Goal: Check status: Check status

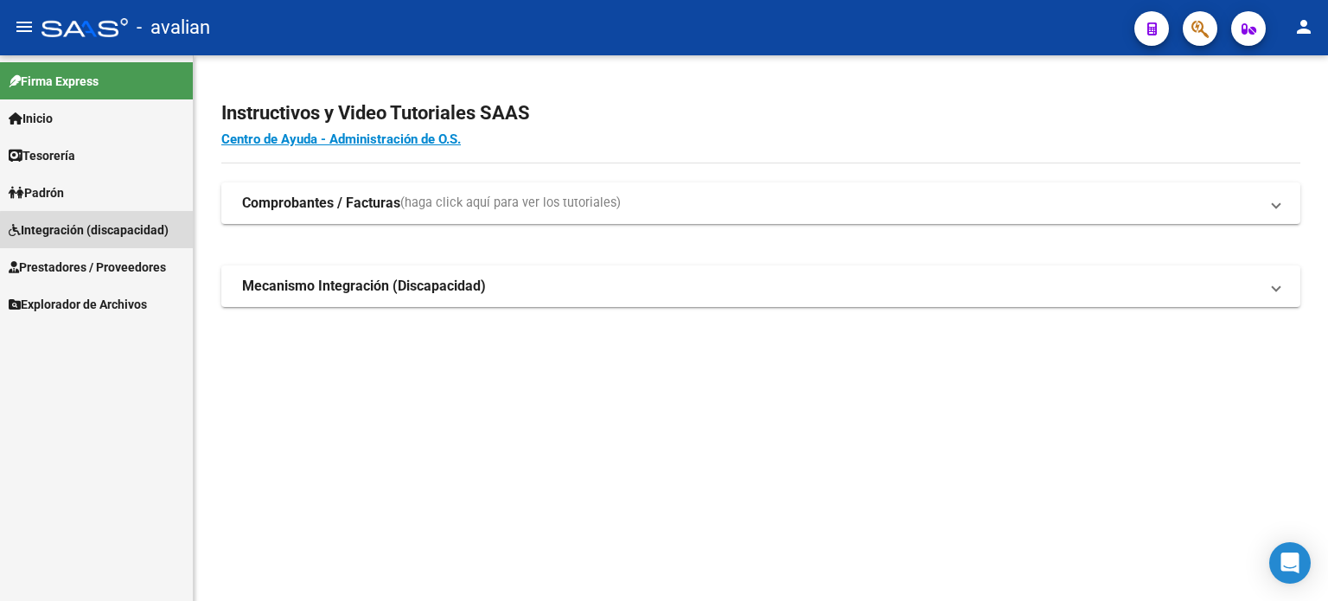
click at [141, 233] on span "Integración (discapacidad)" at bounding box center [89, 230] width 160 height 19
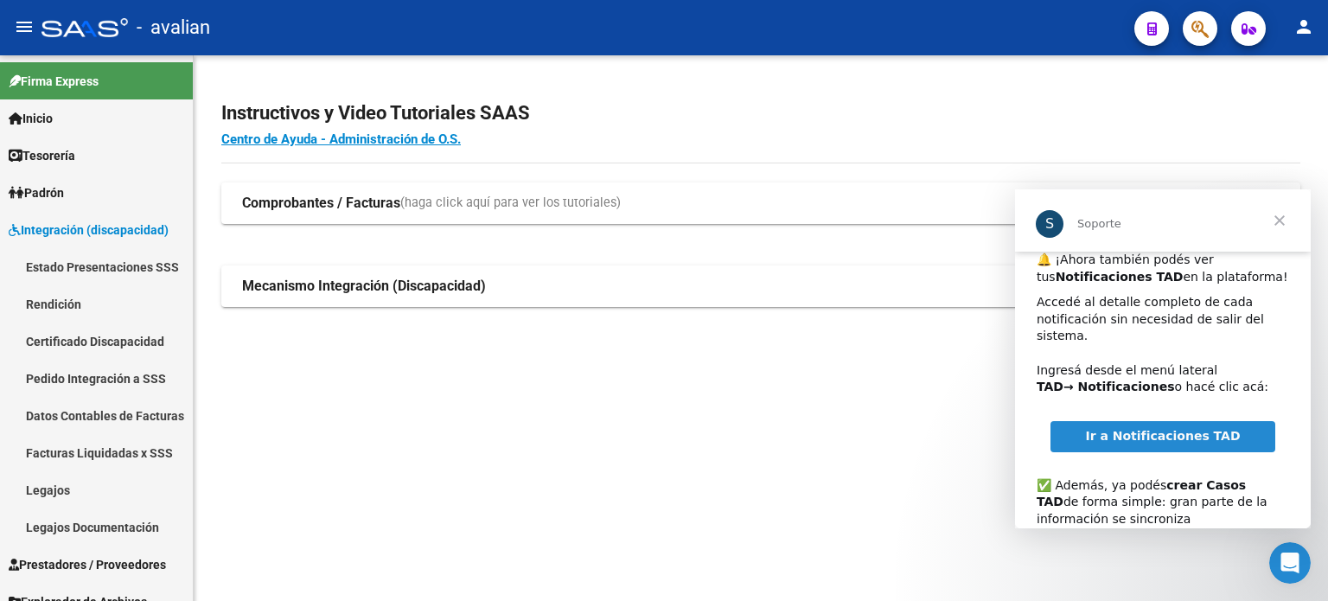
scroll to position [111, 0]
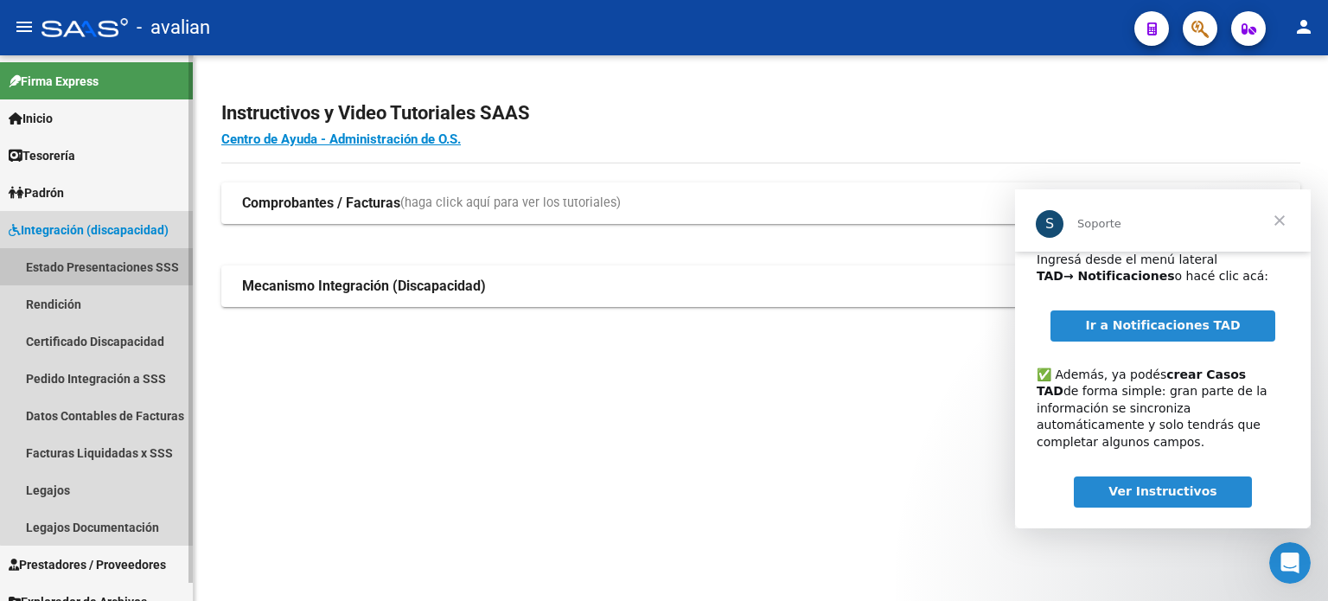
click at [140, 265] on link "Estado Presentaciones SSS" at bounding box center [96, 266] width 193 height 37
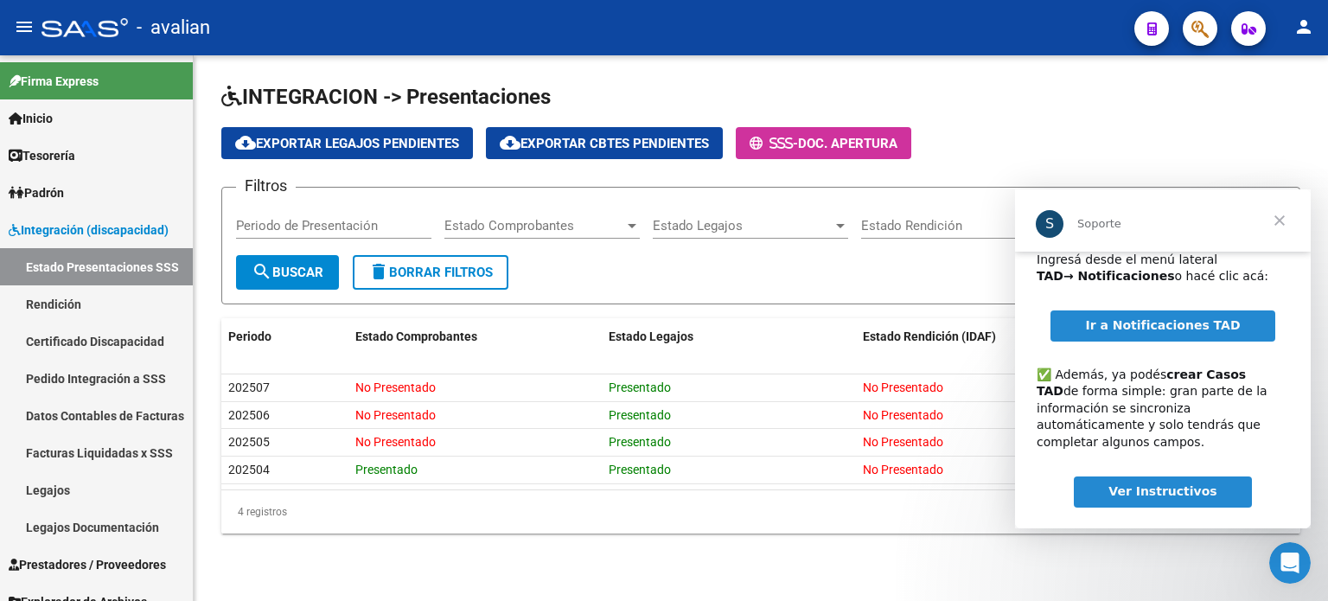
click at [1277, 225] on span "Cerrar" at bounding box center [1280, 220] width 62 height 62
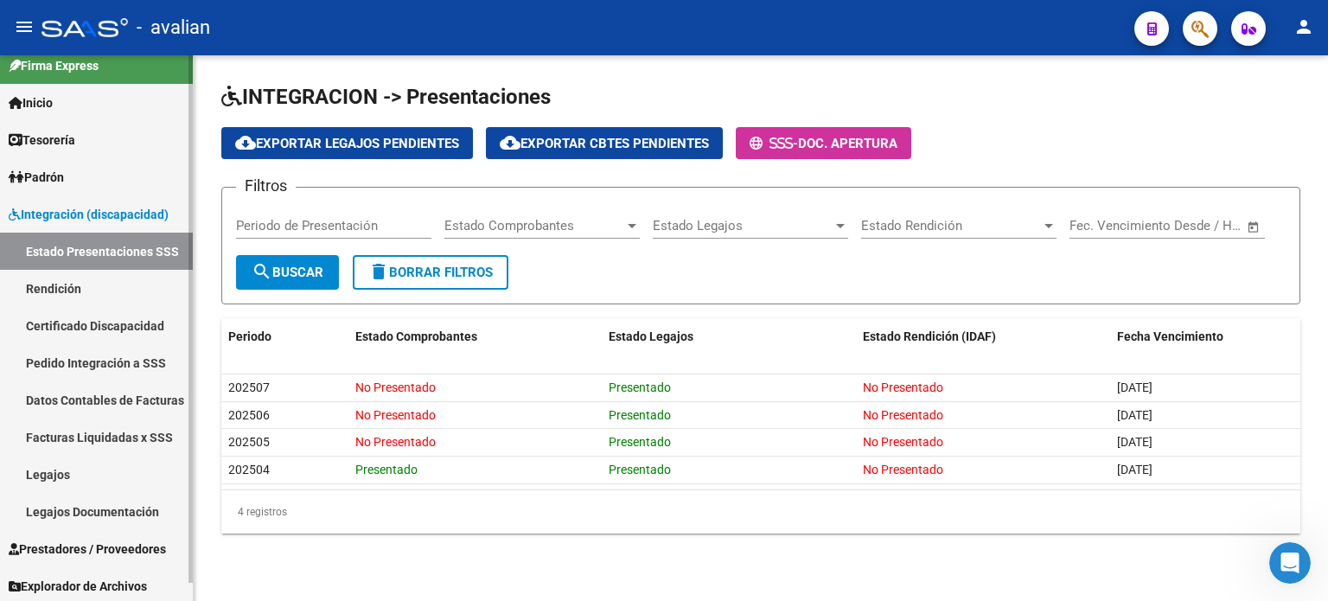
scroll to position [18, 0]
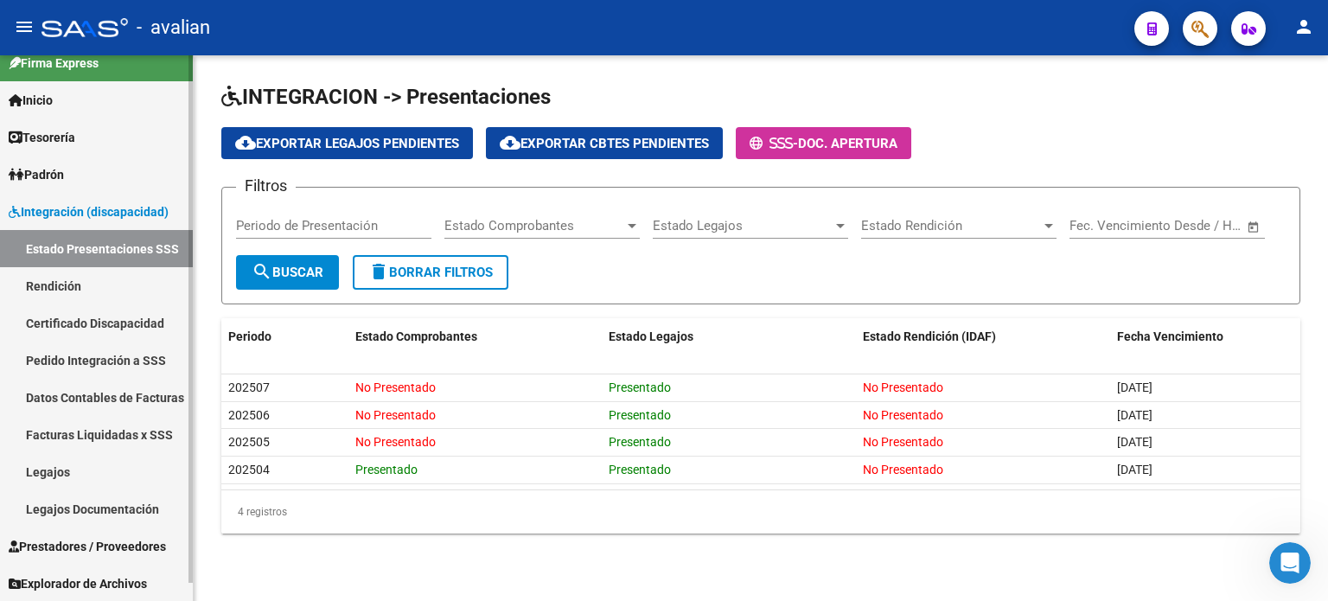
click at [64, 289] on link "Rendición" at bounding box center [96, 285] width 193 height 37
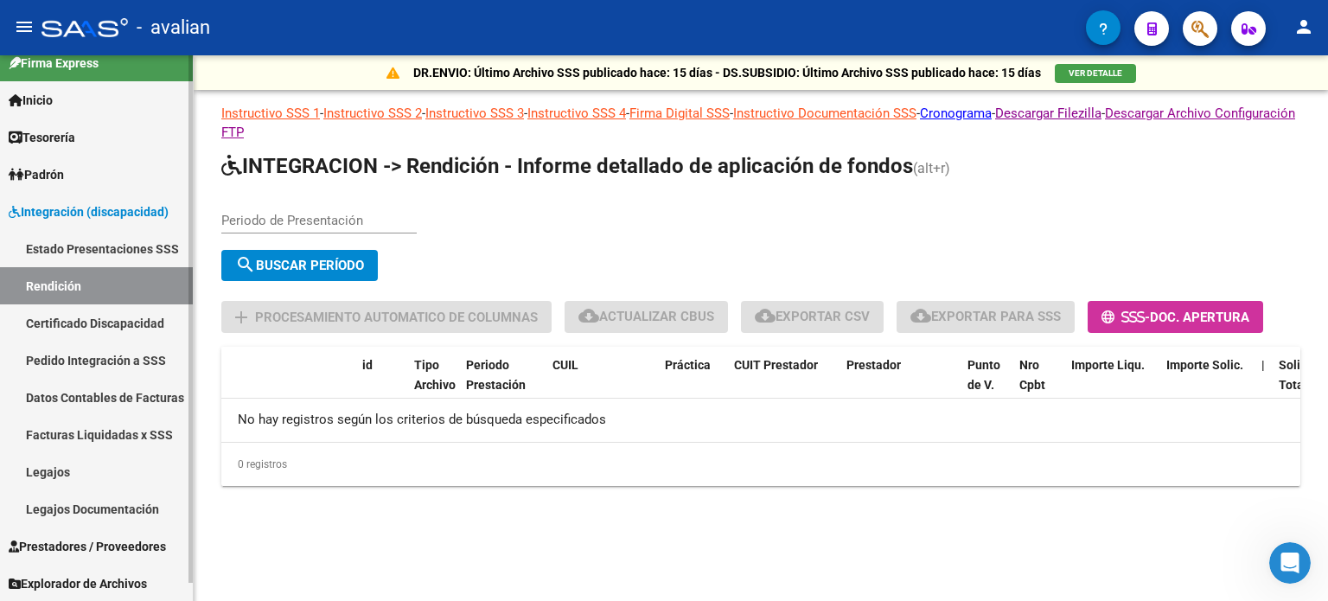
click at [66, 243] on link "Estado Presentaciones SSS" at bounding box center [96, 248] width 193 height 37
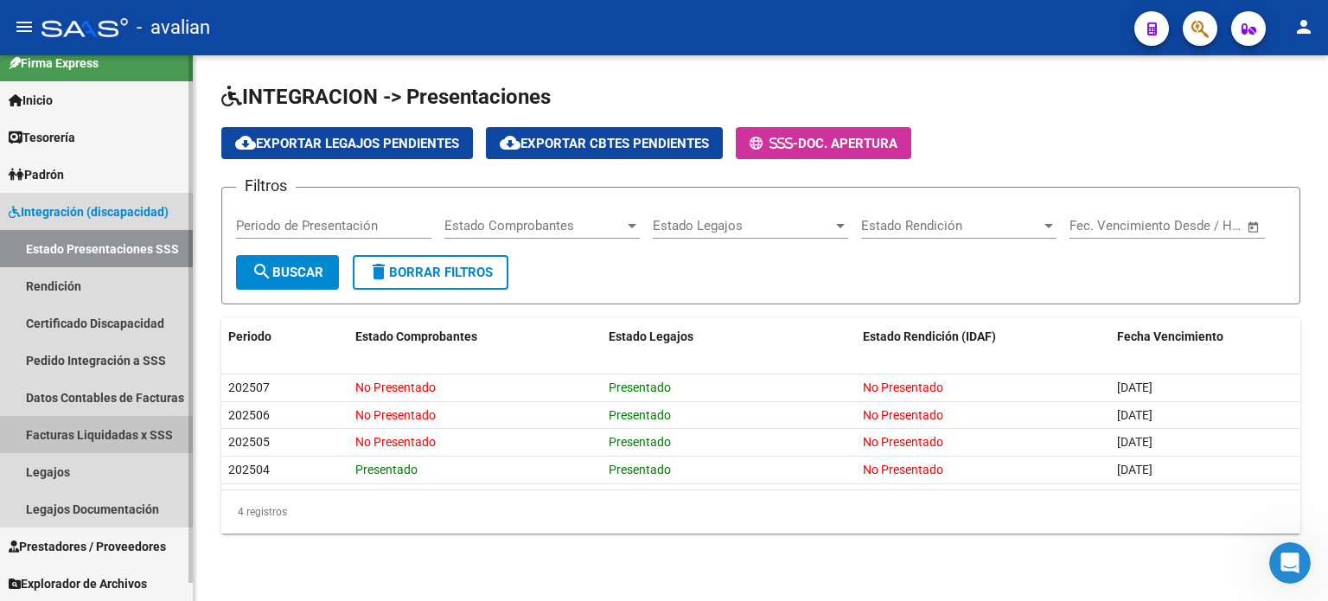
click at [106, 431] on link "Facturas Liquidadas x SSS" at bounding box center [96, 434] width 193 height 37
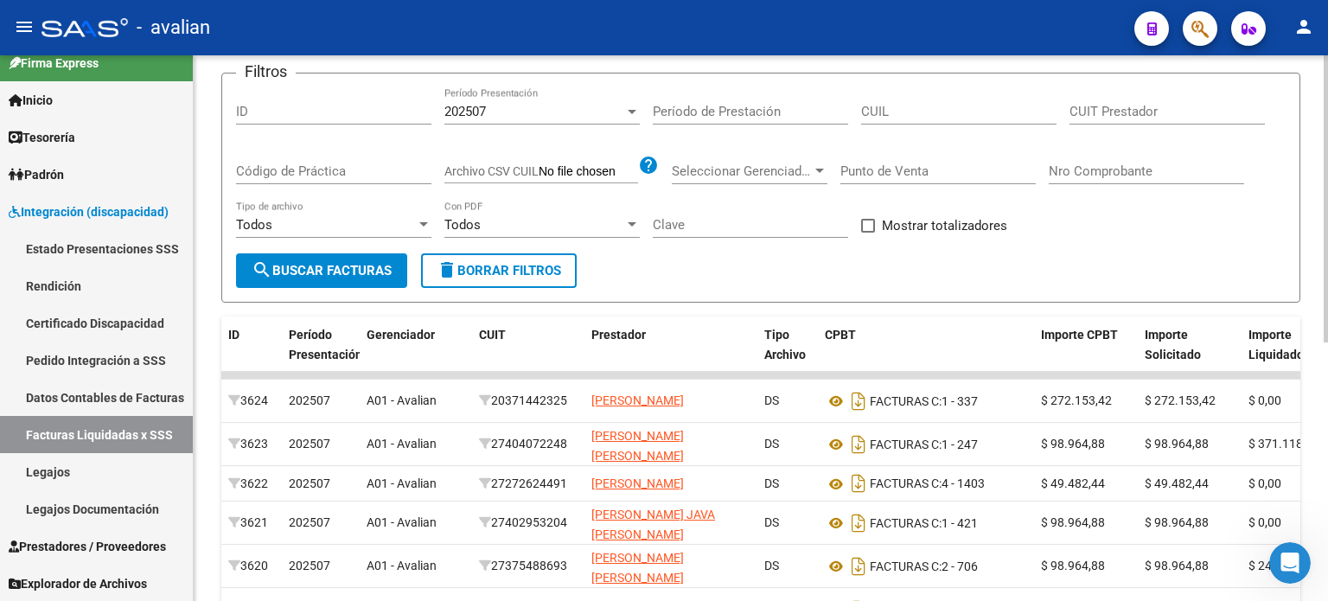
scroll to position [124, 0]
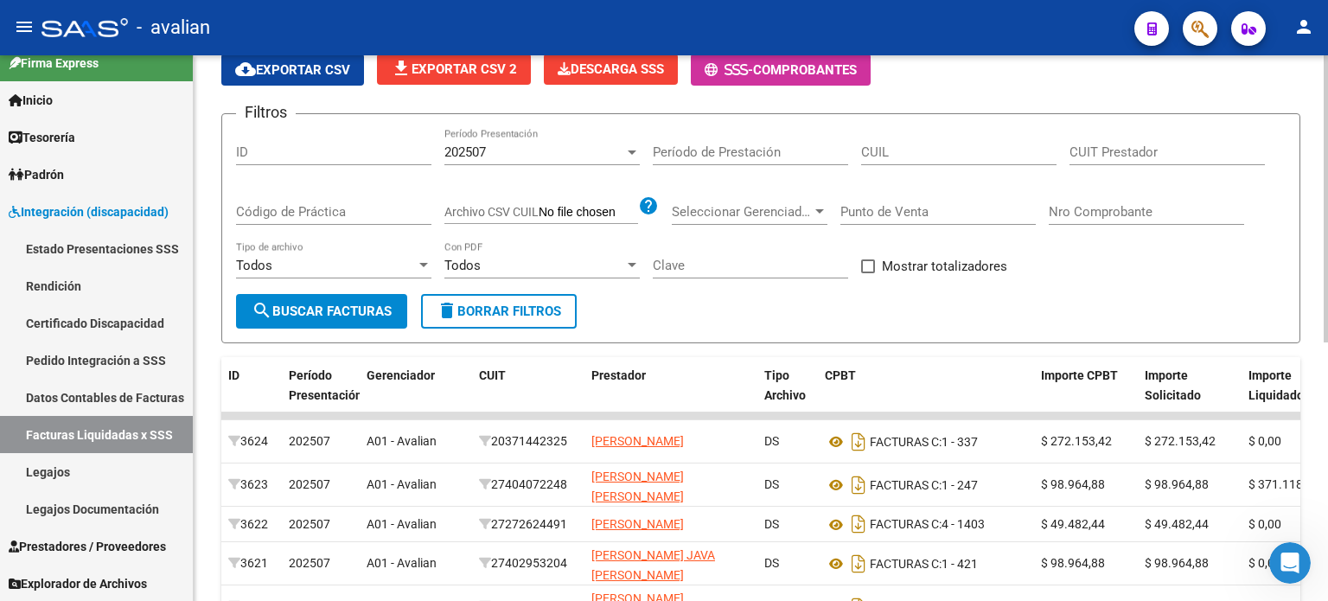
click at [571, 270] on div "Todos" at bounding box center [534, 266] width 180 height 16
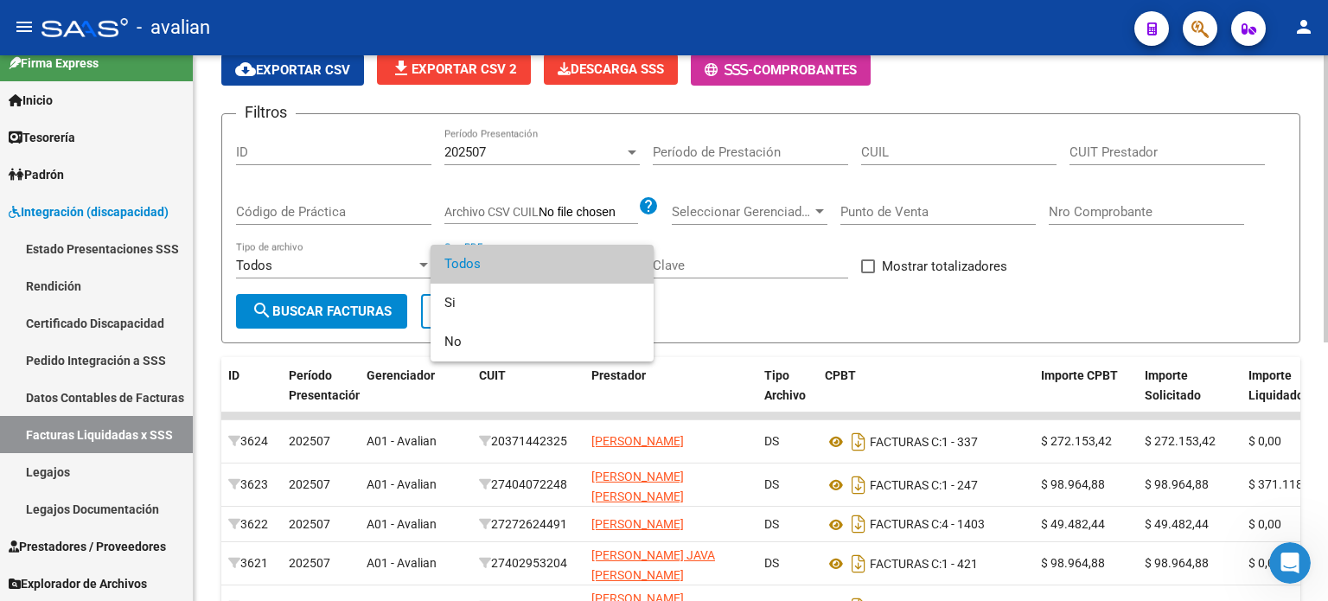
click at [571, 270] on span "Todos" at bounding box center [541, 264] width 195 height 39
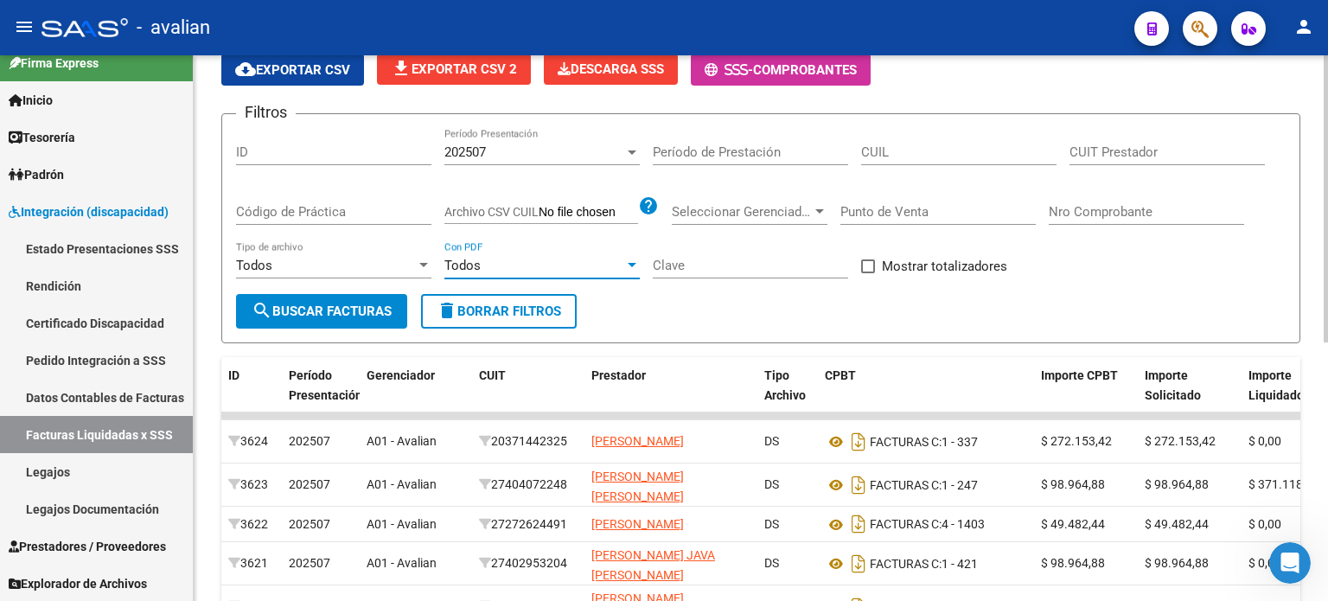
click at [879, 265] on label "Mostrar totalizadores" at bounding box center [934, 266] width 146 height 21
click at [868, 273] on input "Mostrar totalizadores" at bounding box center [867, 273] width 1 height 1
checkbox input "true"
click at [370, 314] on span "search Buscar Facturas" at bounding box center [322, 312] width 140 height 16
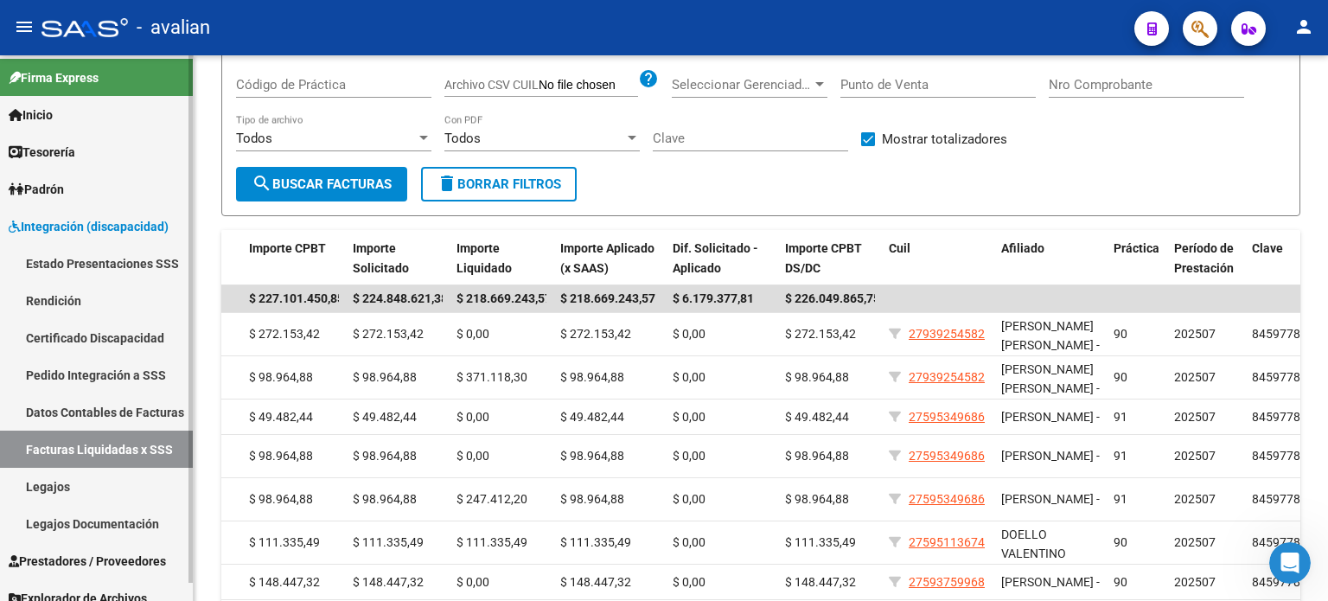
scroll to position [0, 0]
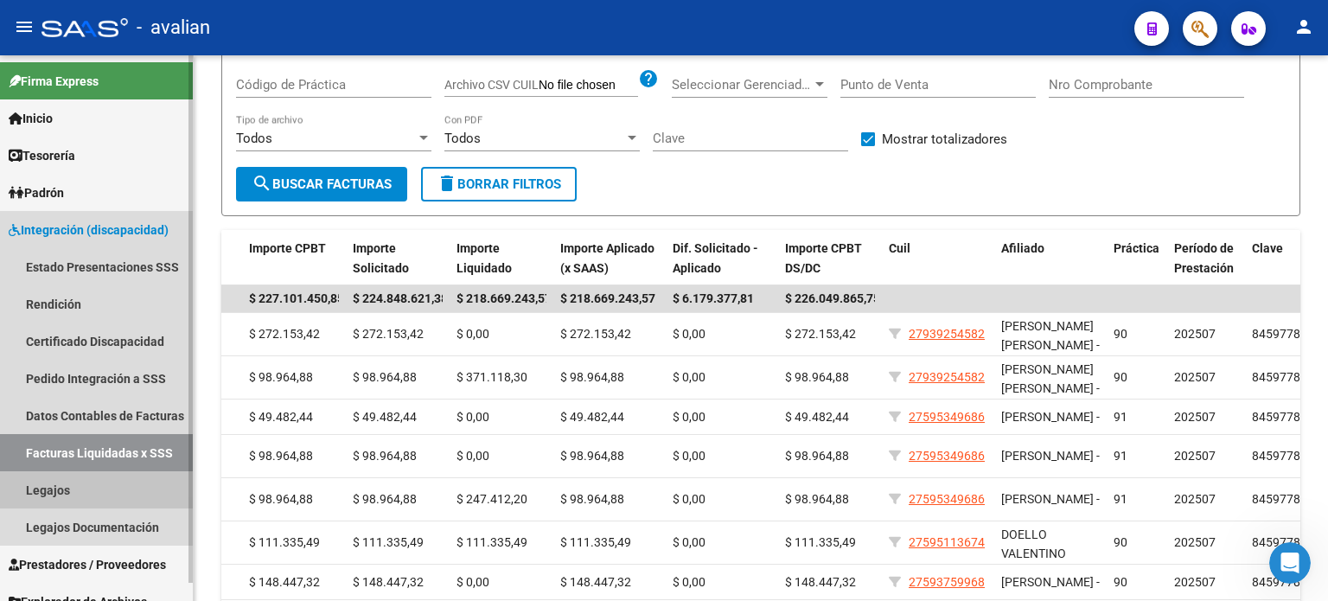
click at [89, 477] on link "Legajos" at bounding box center [96, 489] width 193 height 37
